Goal: Task Accomplishment & Management: Use online tool/utility

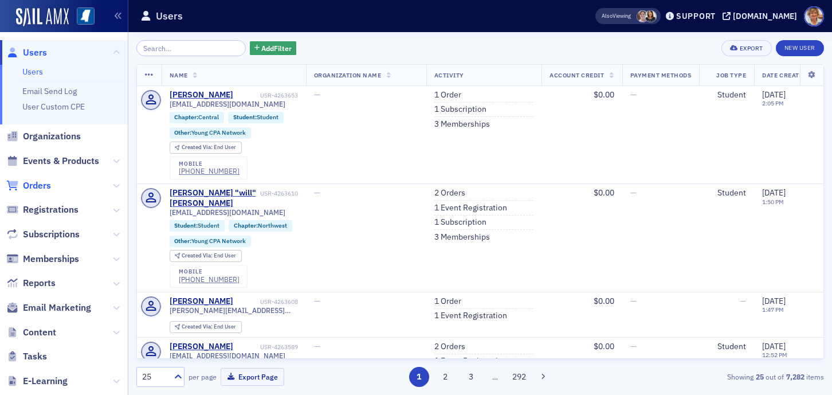
click at [43, 186] on span "Orders" at bounding box center [37, 185] width 28 height 13
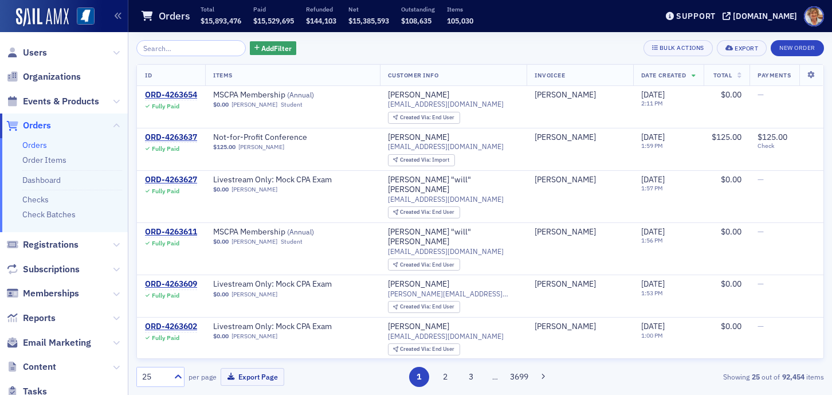
click at [172, 42] on input "search" at bounding box center [190, 48] width 109 height 16
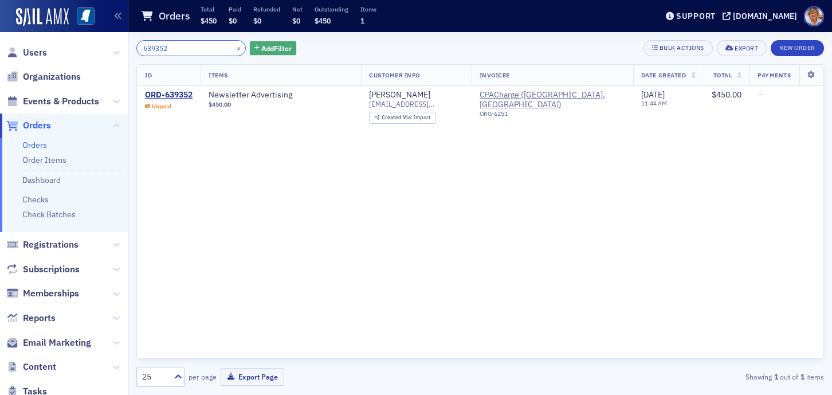
drag, startPoint x: 174, startPoint y: 46, endPoint x: 283, endPoint y: 54, distance: 110.3
click at [230, 50] on div "639352 ×" at bounding box center [190, 48] width 109 height 16
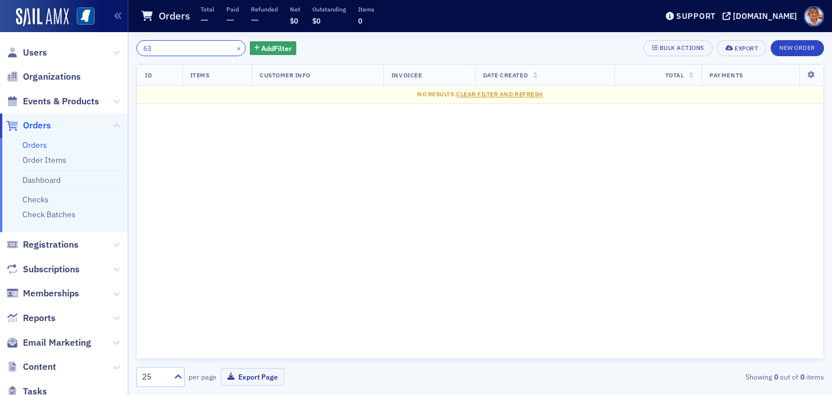
type input "6"
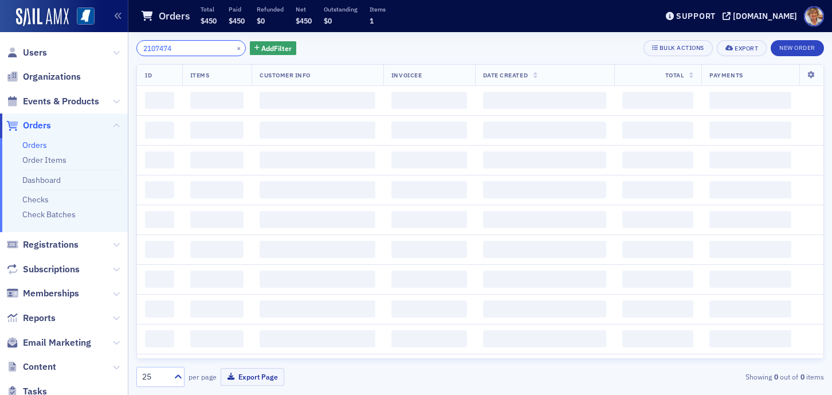
type input "2107474"
